Goal: Task Accomplishment & Management: Manage account settings

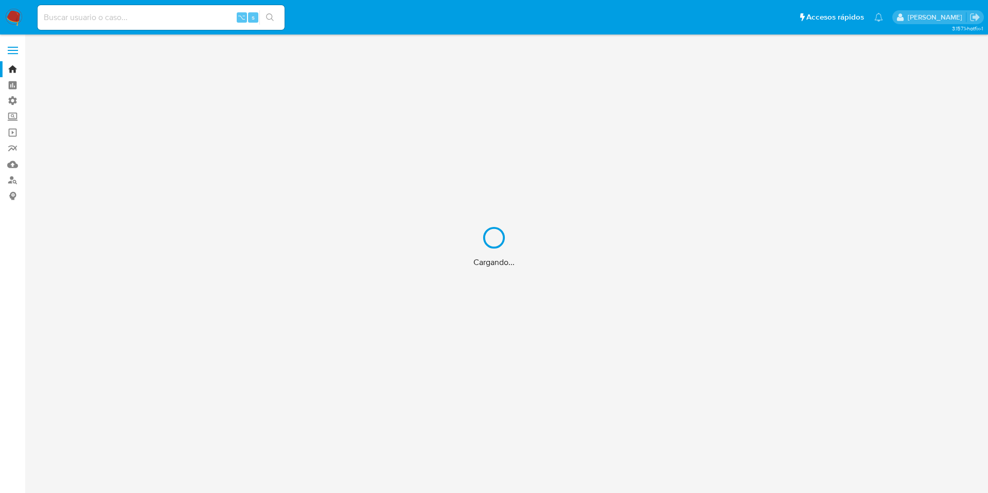
click at [11, 96] on div "Cargando..." at bounding box center [494, 246] width 988 height 493
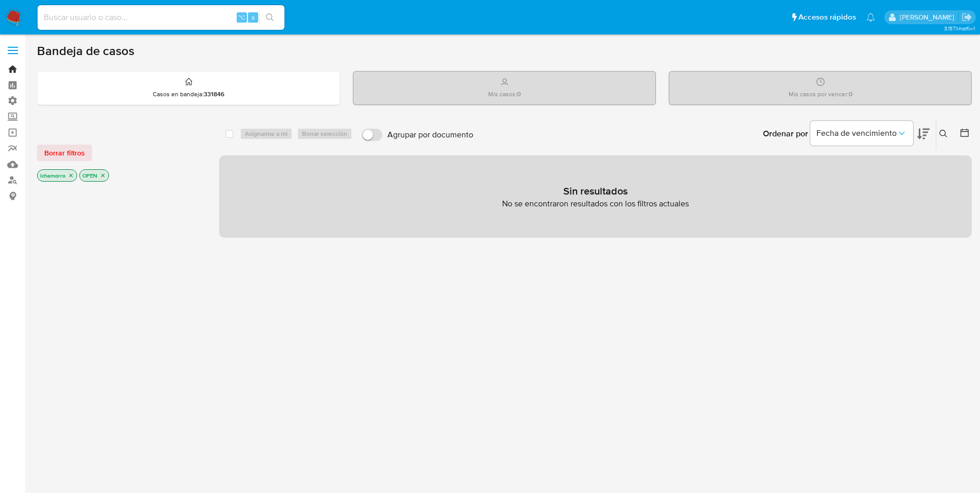
click at [12, 72] on link "Bandeja" at bounding box center [61, 69] width 122 height 16
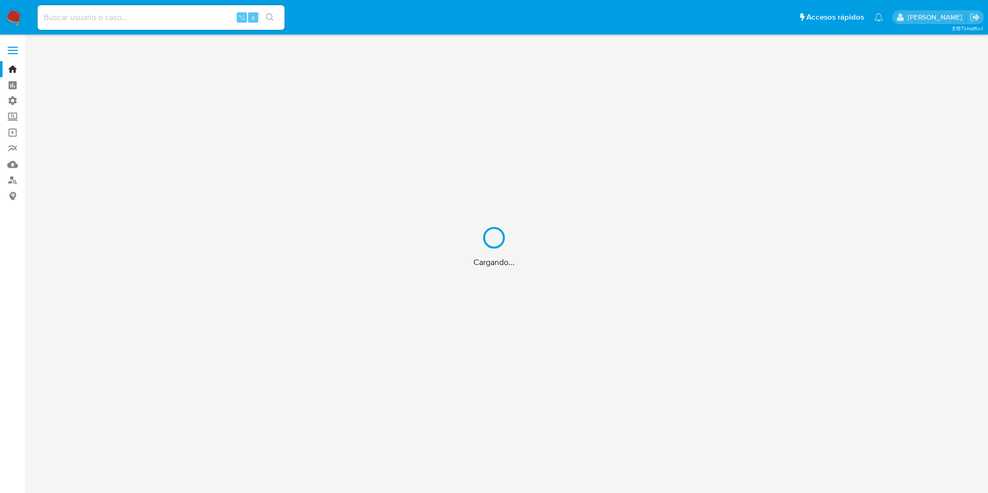
click at [13, 102] on div "Cargando..." at bounding box center [494, 246] width 988 height 493
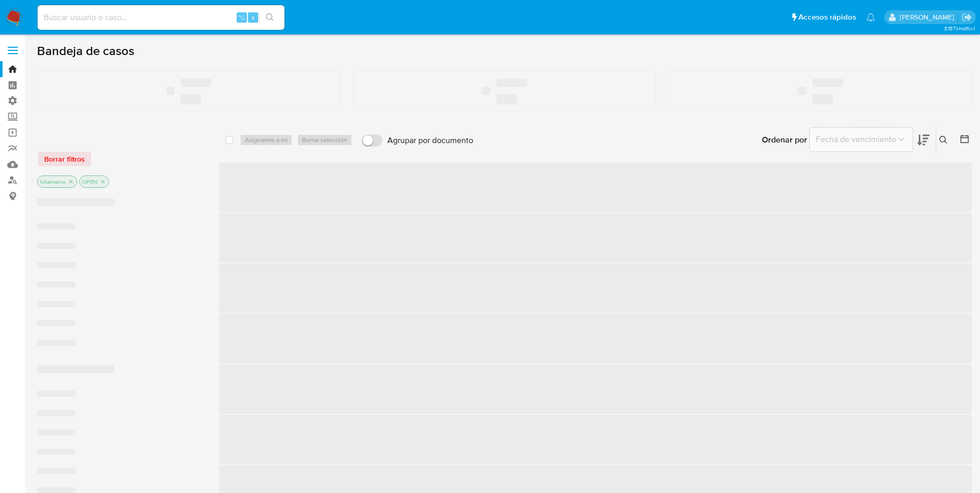
click at [10, 47] on span at bounding box center [13, 47] width 10 height 2
click at [0, 0] on input "checkbox" at bounding box center [0, 0] width 0 height 0
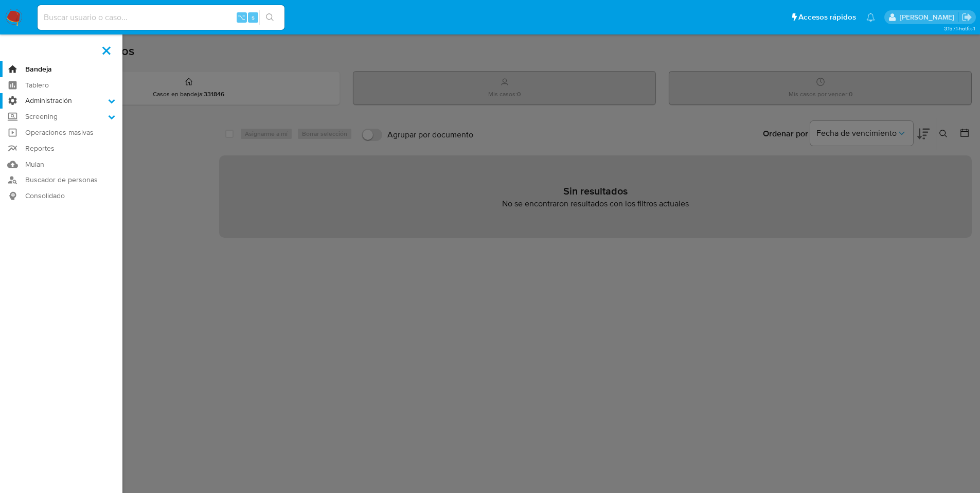
click at [92, 102] on label "Administración" at bounding box center [61, 101] width 122 height 16
click at [0, 0] on input "Administración" at bounding box center [0, 0] width 0 height 0
click at [40, 113] on link "Reglas" at bounding box center [61, 115] width 122 height 13
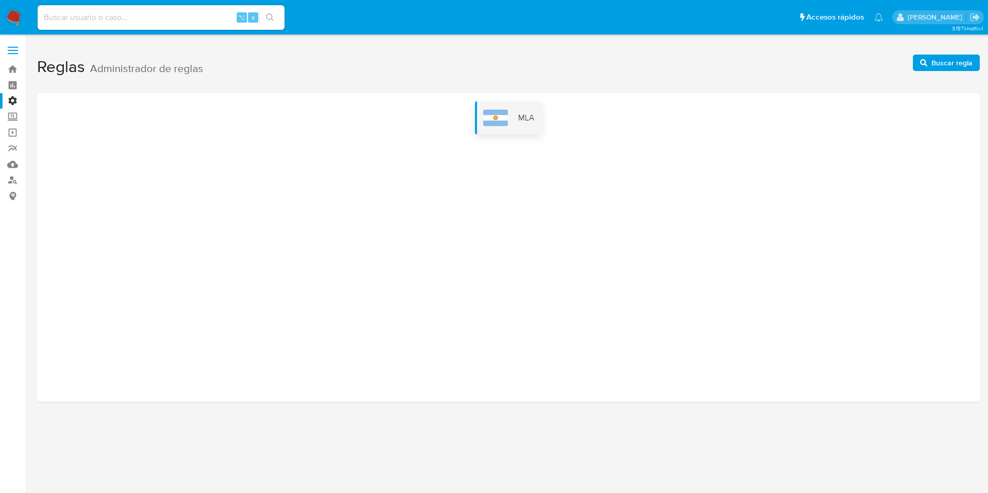
click at [516, 118] on div "MLA" at bounding box center [508, 117] width 67 height 33
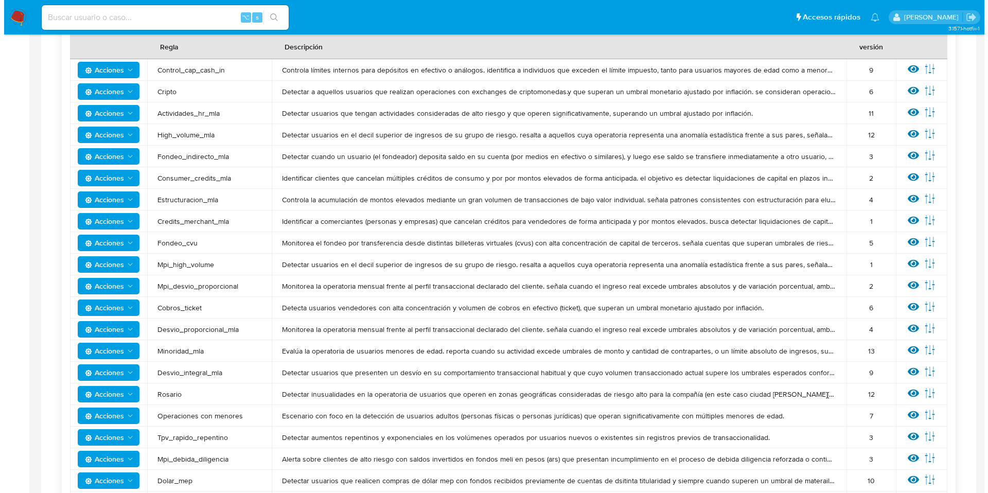
scroll to position [209, 0]
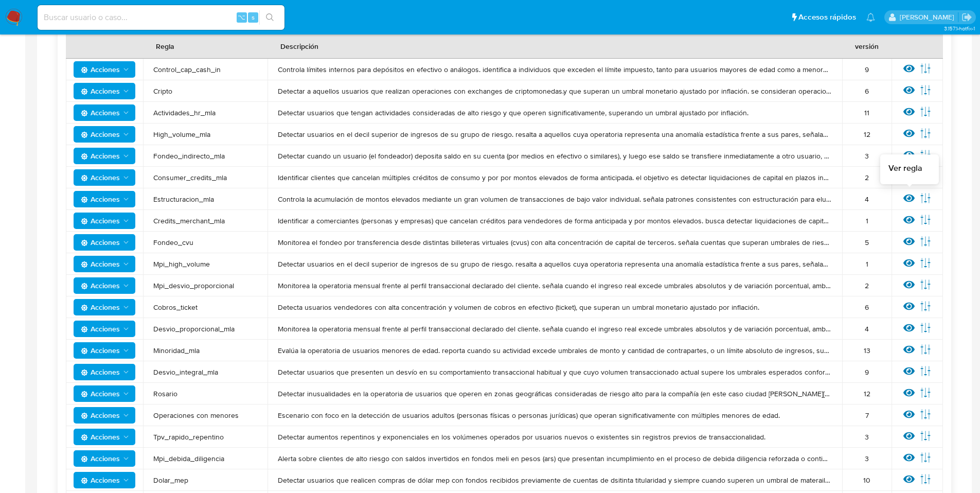
click at [911, 195] on icon at bounding box center [908, 198] width 11 height 8
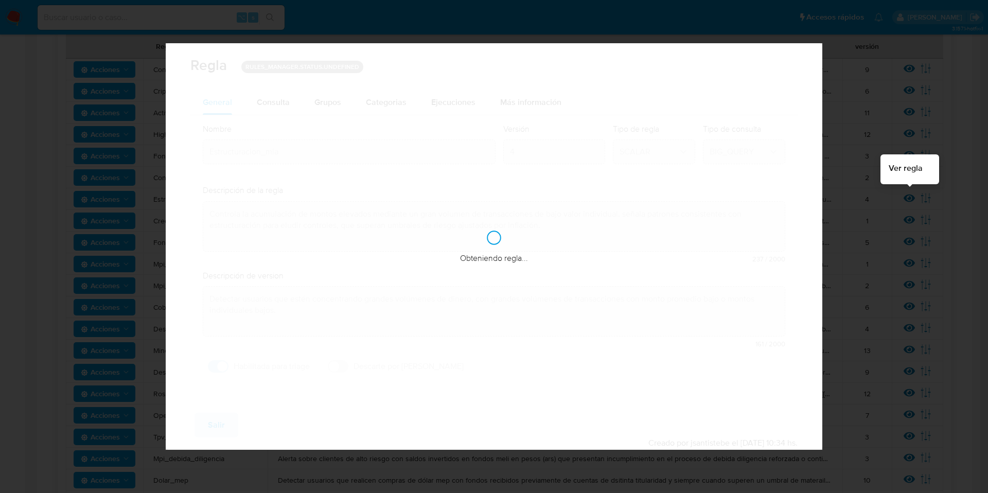
checkbox input "true"
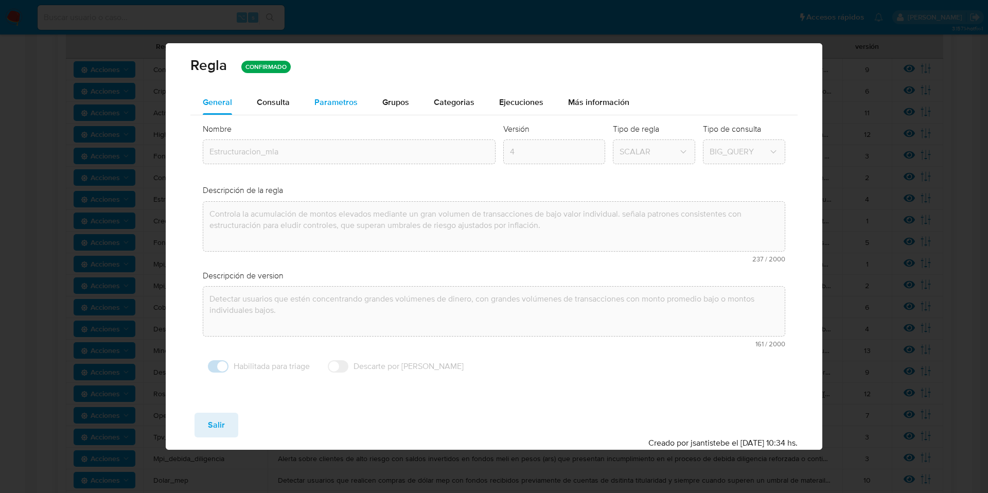
click at [319, 109] on div "Parametros" at bounding box center [335, 102] width 43 height 25
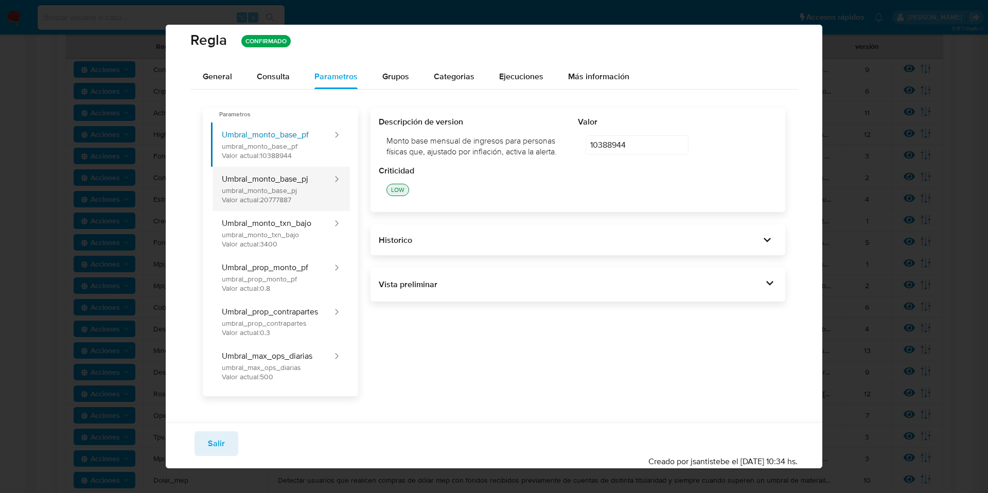
scroll to position [7, 0]
click at [267, 72] on span "Consulta" at bounding box center [273, 76] width 33 height 12
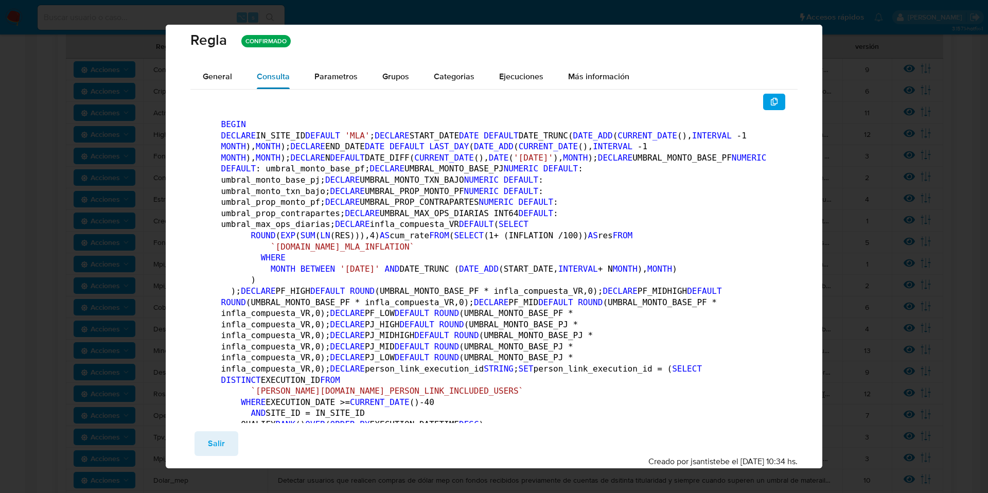
scroll to position [0, 0]
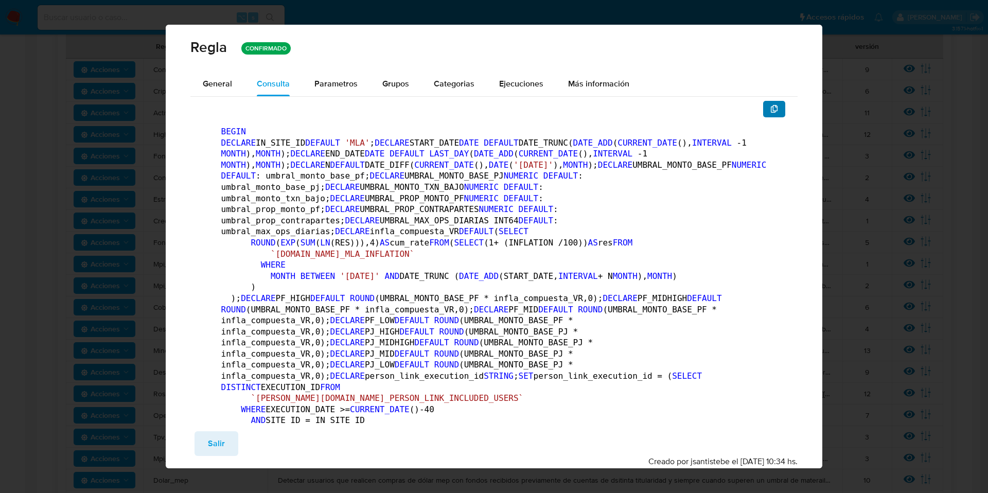
click at [775, 110] on button "button" at bounding box center [774, 109] width 23 height 16
click at [318, 78] on span "Parametros" at bounding box center [335, 84] width 43 height 12
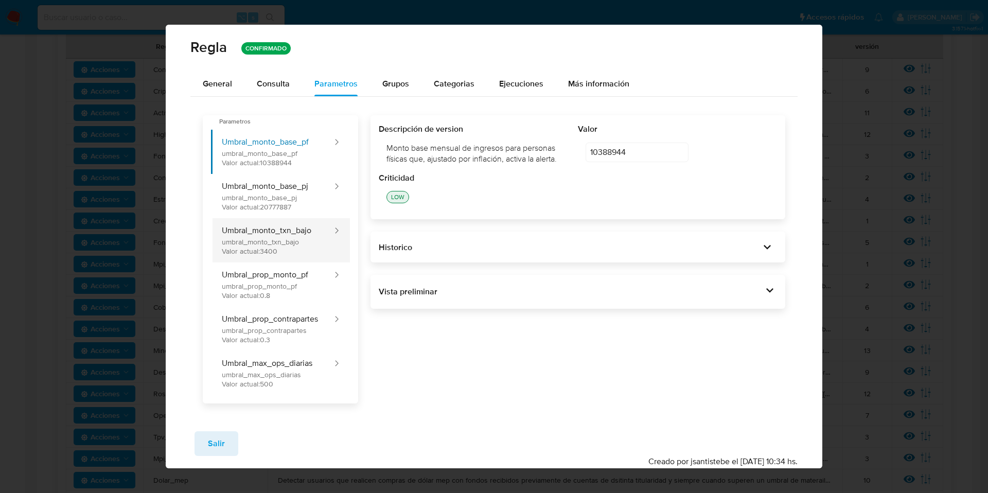
scroll to position [7, 0]
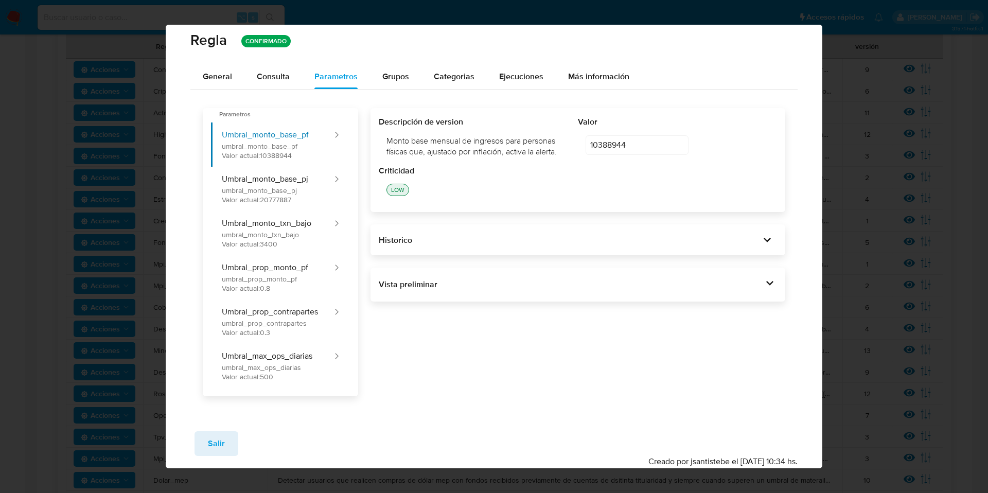
drag, startPoint x: 453, startPoint y: 372, endPoint x: 391, endPoint y: 324, distance: 78.0
click at [453, 371] on div "Descripción de version Monto base mensual de ingresos para personas físicas que…" at bounding box center [571, 252] width 427 height 288
click at [319, 232] on button "Umbral_monto_txn_bajo umbral_monto_txn_bajo Valor actual: 3400" at bounding box center [272, 233] width 122 height 44
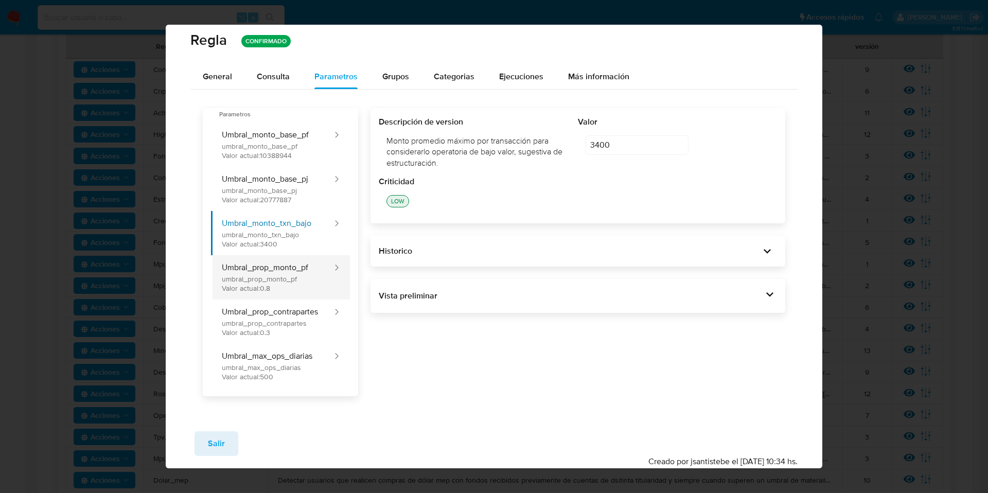
click at [316, 272] on button "Umbral_prop_monto_pf umbral_prop_monto_pf Valor actual: 0.8" at bounding box center [272, 277] width 122 height 44
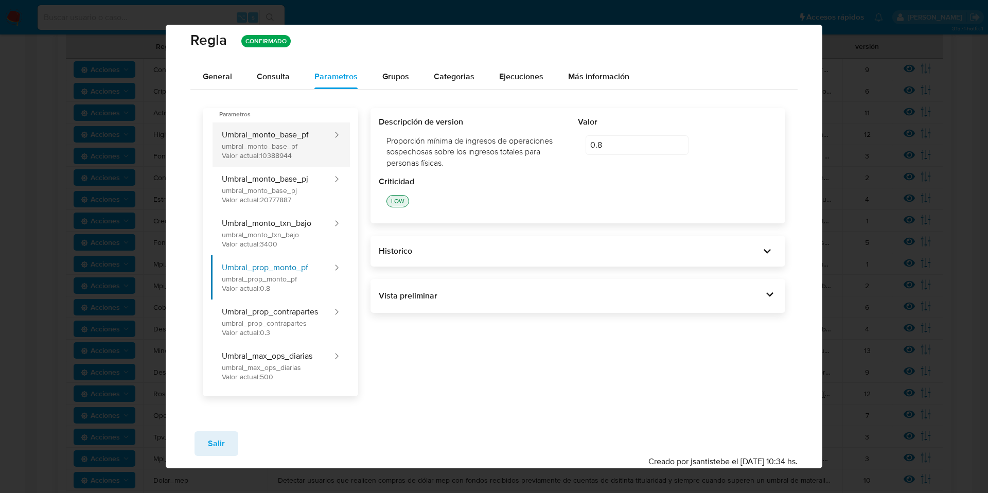
click at [303, 142] on button "Umbral_monto_base_pf umbral_monto_base_pf Valor actual: 10388944" at bounding box center [272, 144] width 122 height 44
type input "10388944"
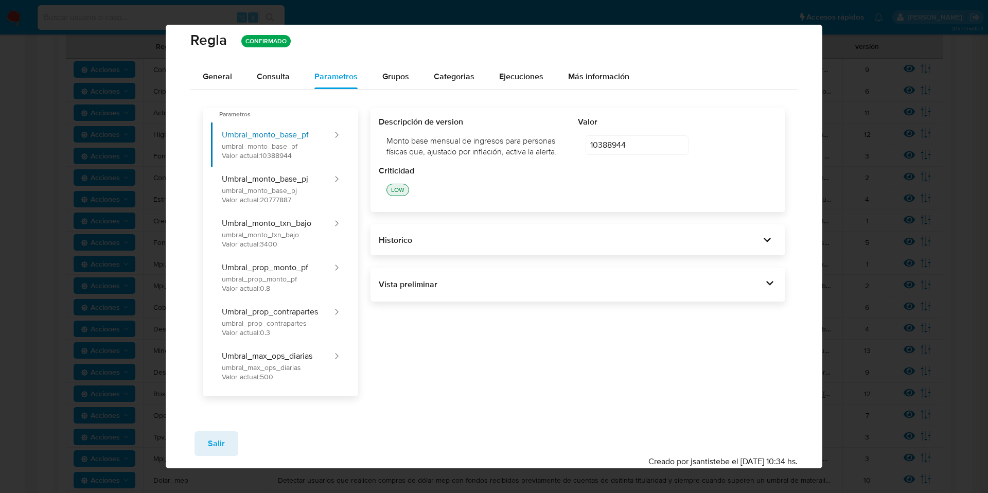
click at [619, 249] on div "Historico" at bounding box center [577, 239] width 415 height 31
click at [620, 240] on div "Historico" at bounding box center [570, 240] width 382 height 11
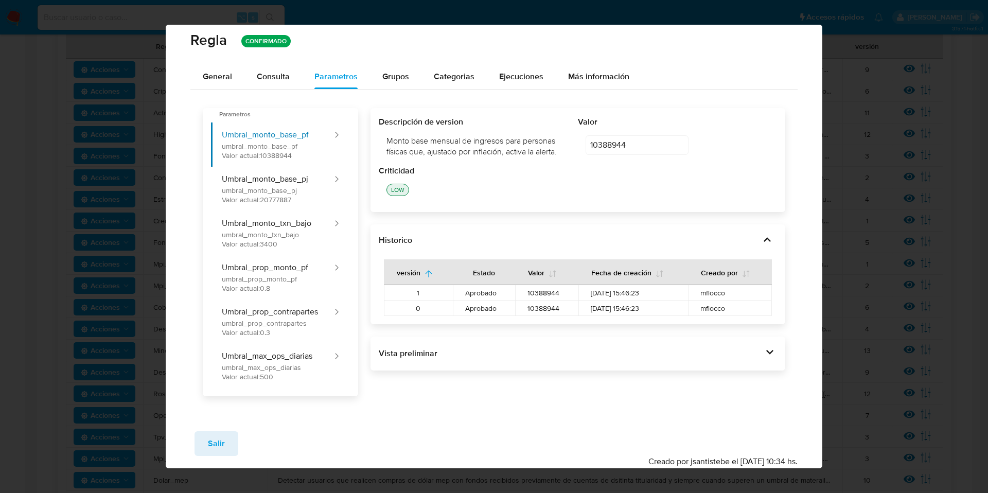
click at [552, 315] on td "10388944" at bounding box center [546, 307] width 63 height 15
click at [270, 76] on span "Consulta" at bounding box center [273, 76] width 33 height 12
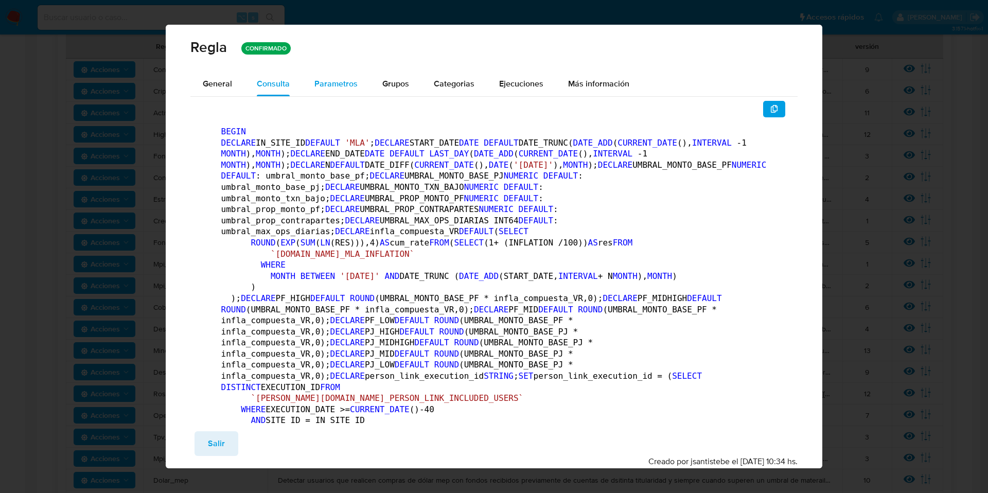
click at [332, 89] on span "Parametros" at bounding box center [335, 84] width 43 height 12
